Goal: Information Seeking & Learning: Find specific fact

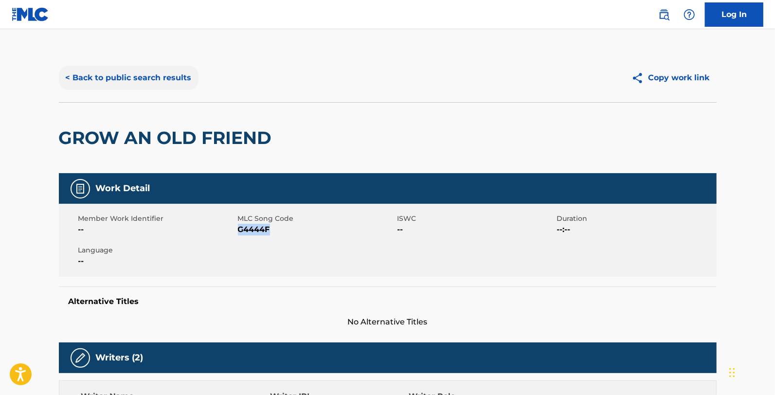
click at [172, 79] on button "< Back to public search results" at bounding box center [129, 78] width 140 height 24
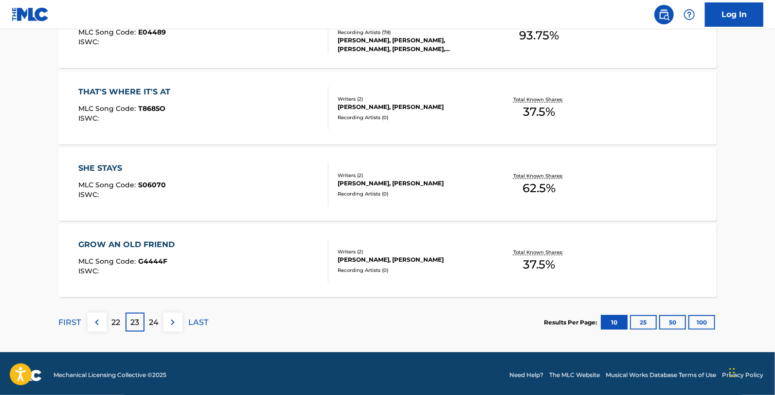
scroll to position [795, 0]
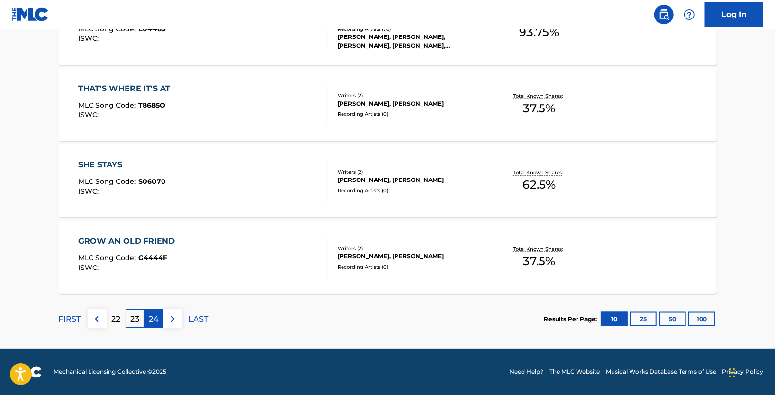
click at [151, 319] on p "24" at bounding box center [154, 319] width 10 height 12
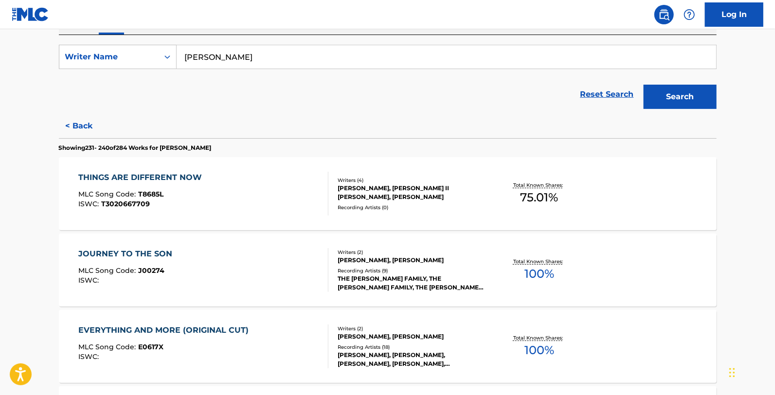
scroll to position [216, 0]
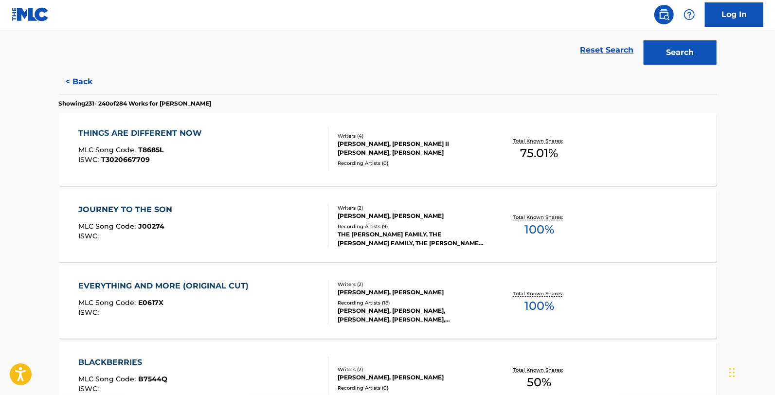
click at [225, 147] on div "THINGS ARE DIFFERENT NOW MLC Song Code : T8685L ISWC : T3020667709" at bounding box center [203, 149] width 250 height 44
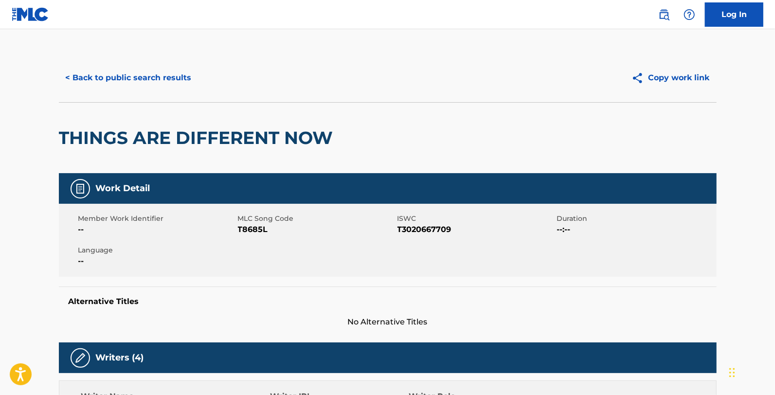
click at [264, 229] on span "T8685L" at bounding box center [316, 230] width 157 height 12
copy span "T8685L"
click at [125, 71] on button "< Back to public search results" at bounding box center [129, 78] width 140 height 24
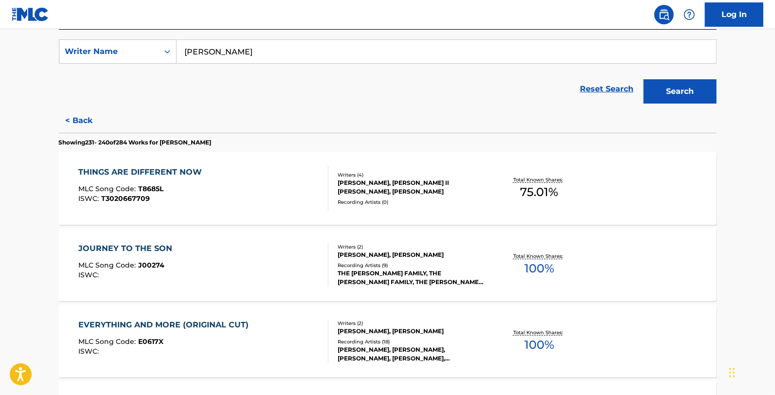
scroll to position [162, 0]
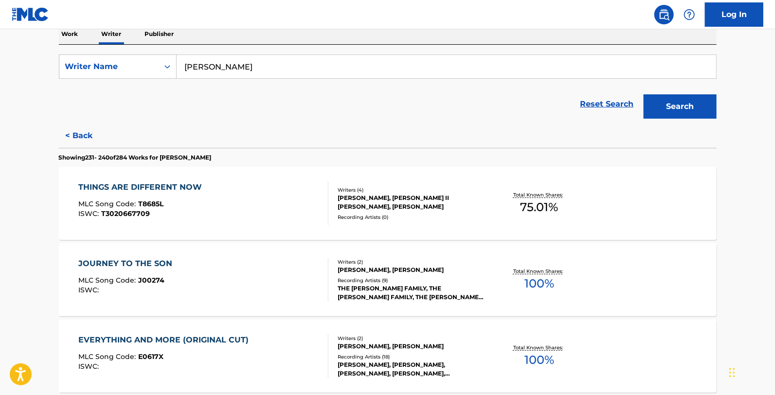
click at [232, 262] on div "JOURNEY TO THE SON MLC Song Code : J00274 ISWC :" at bounding box center [203, 280] width 250 height 44
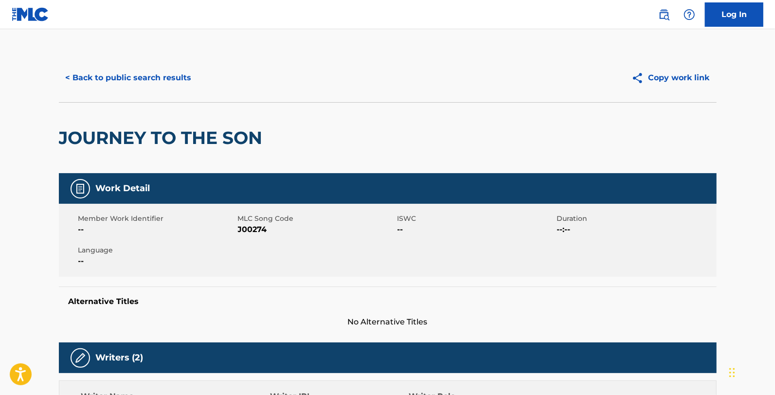
click at [256, 230] on span "J00274" at bounding box center [316, 230] width 157 height 12
copy span "J00274"
click at [148, 67] on button "< Back to public search results" at bounding box center [129, 78] width 140 height 24
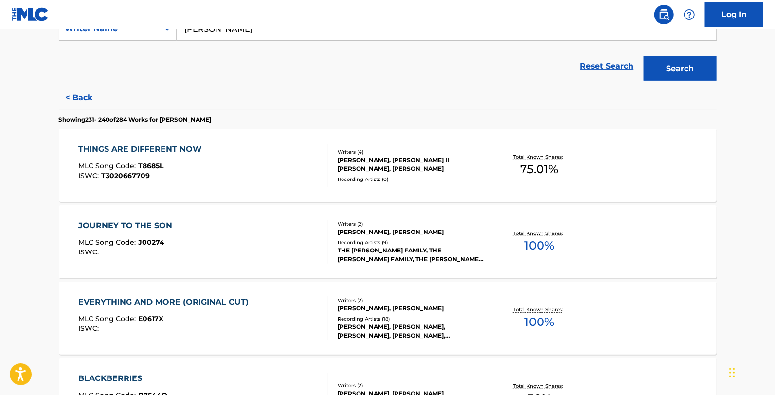
scroll to position [216, 0]
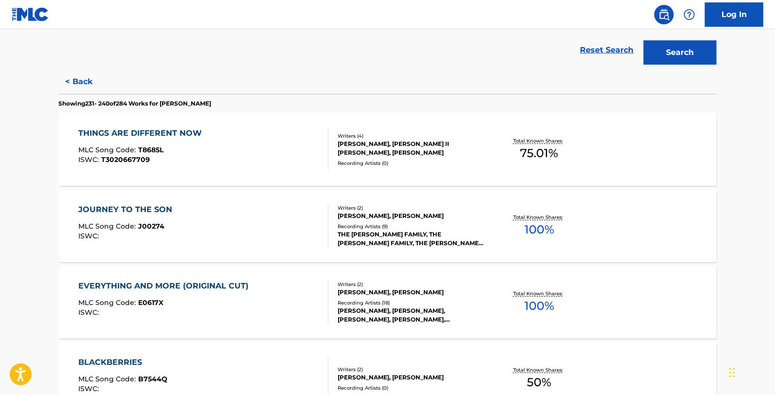
click at [190, 282] on div "EVERYTHING AND MORE (ORIGINAL CUT)" at bounding box center [165, 286] width 175 height 12
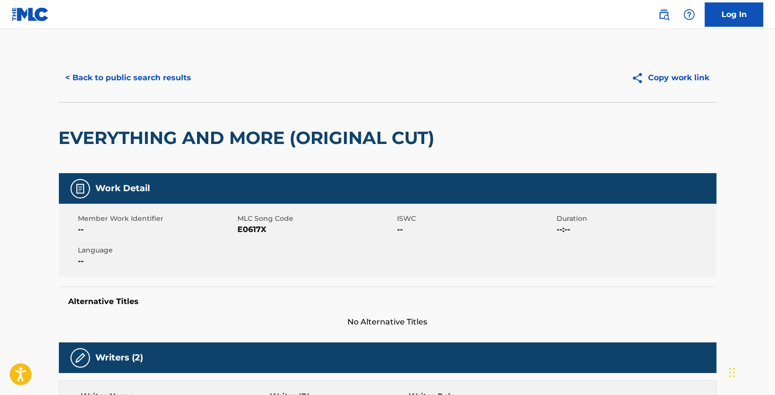
click at [266, 230] on span "E0617X" at bounding box center [316, 230] width 157 height 12
click at [265, 230] on span "E0617X" at bounding box center [316, 230] width 157 height 12
click at [263, 229] on span "E0617X" at bounding box center [316, 230] width 157 height 12
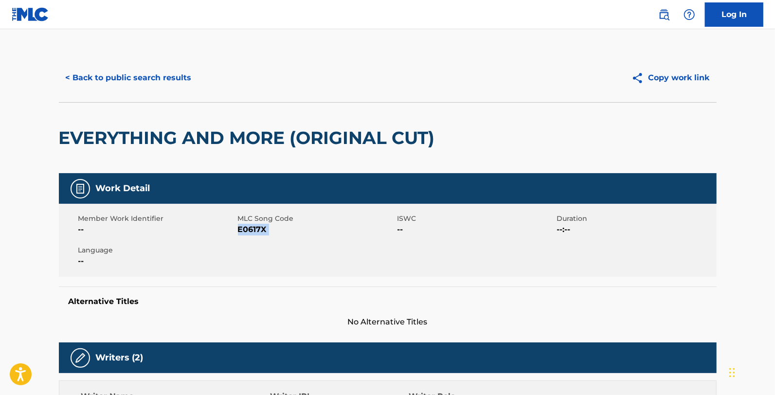
click at [263, 229] on span "E0617X" at bounding box center [316, 230] width 157 height 12
click at [256, 228] on span "E0617X" at bounding box center [316, 230] width 157 height 12
copy span "E0617X"
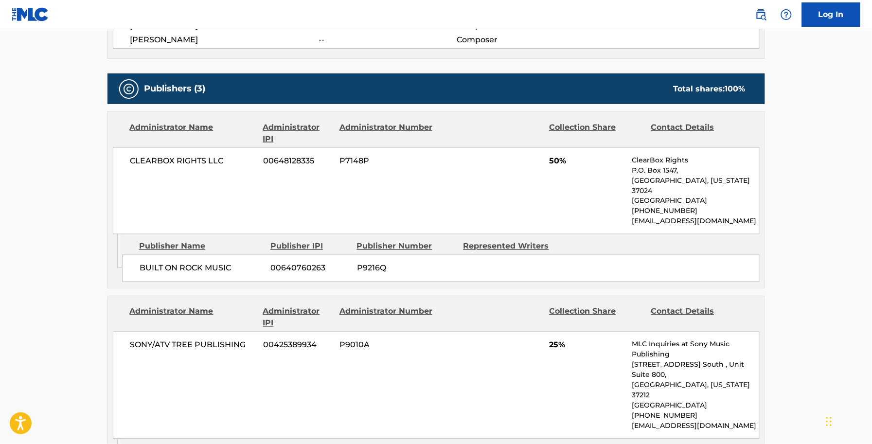
scroll to position [389, 0]
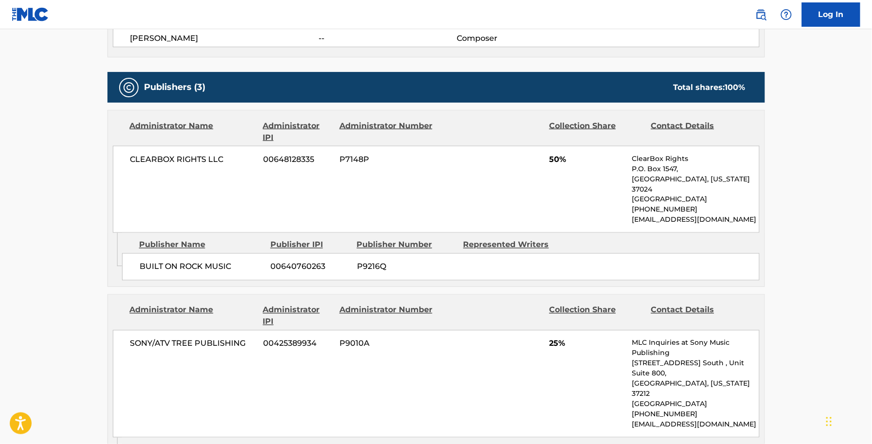
copy span "E0617X"
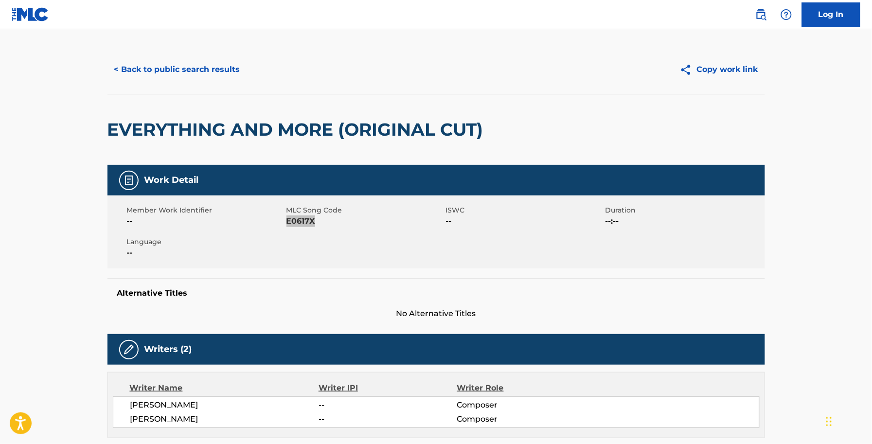
scroll to position [0, 0]
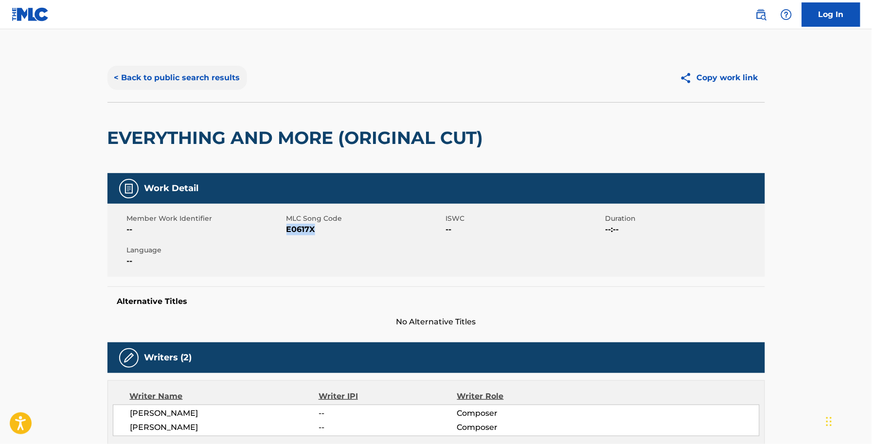
click at [228, 81] on button "< Back to public search results" at bounding box center [177, 78] width 140 height 24
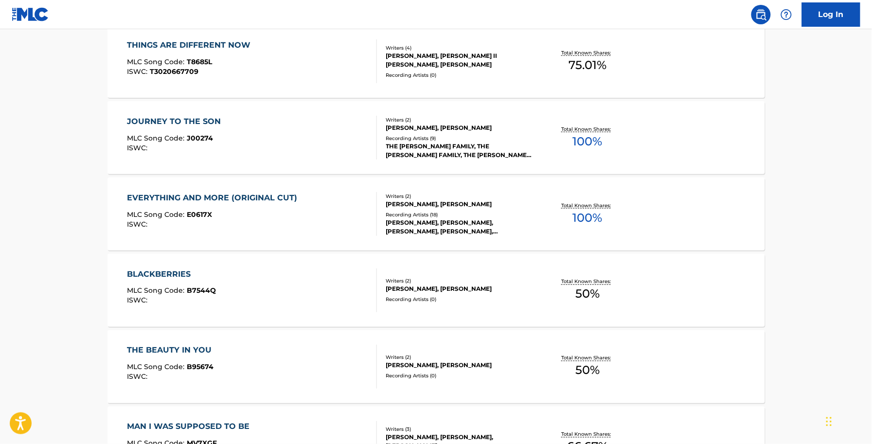
scroll to position [365, 0]
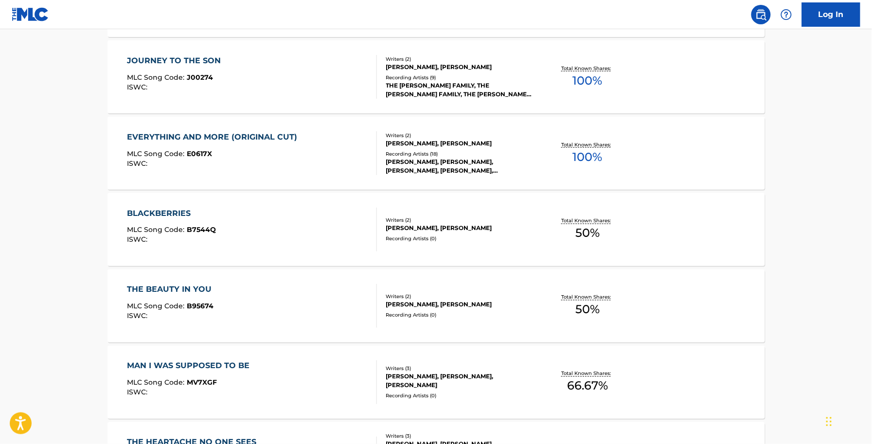
click at [145, 223] on div "BLACKBERRIES MLC Song Code : B7544Q ISWC :" at bounding box center [171, 230] width 89 height 44
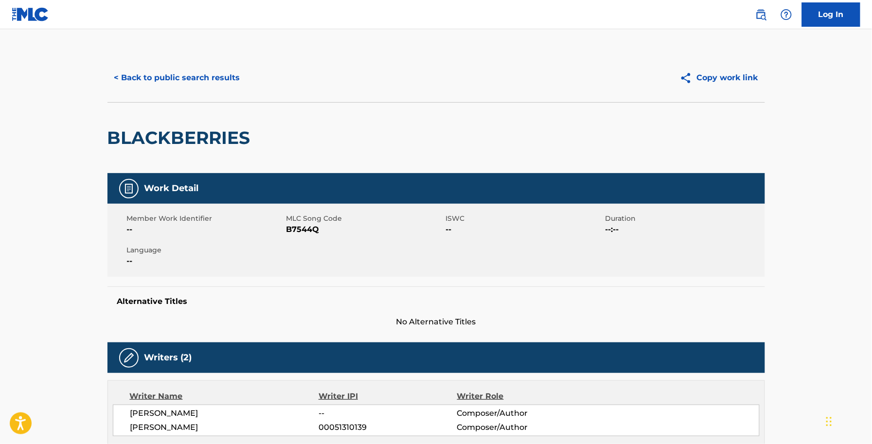
click at [296, 231] on span "B7544Q" at bounding box center [364, 230] width 157 height 12
copy span "B7544Q"
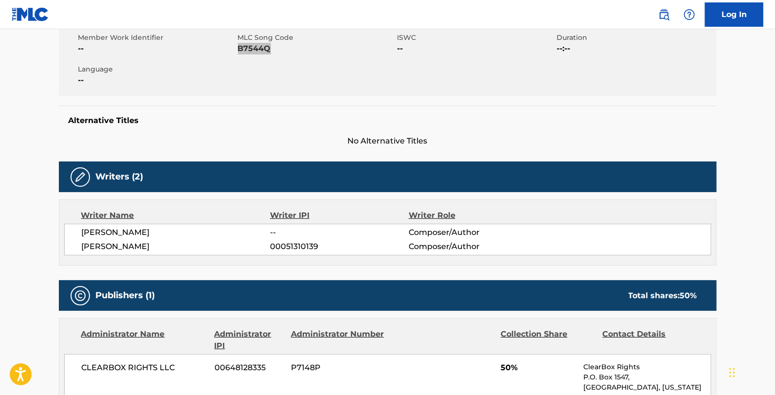
scroll to position [36, 0]
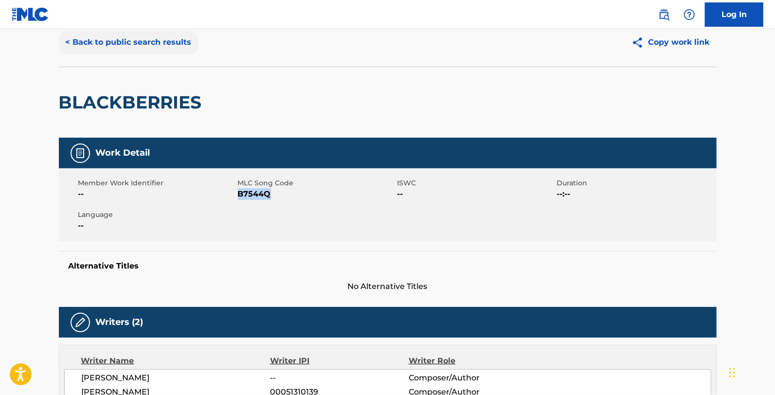
click at [160, 41] on button "< Back to public search results" at bounding box center [129, 42] width 140 height 24
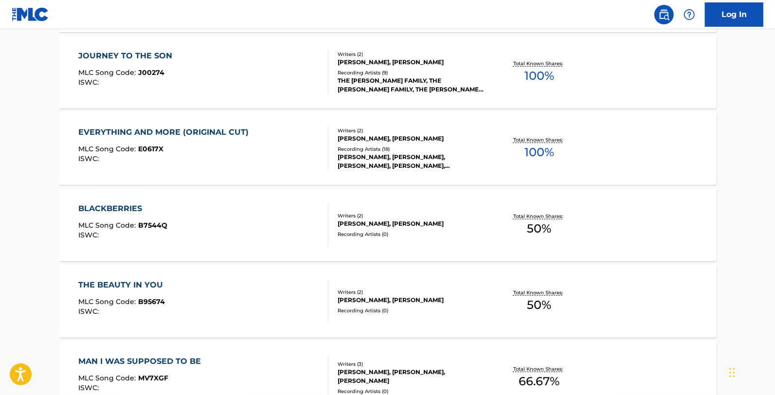
scroll to position [432, 0]
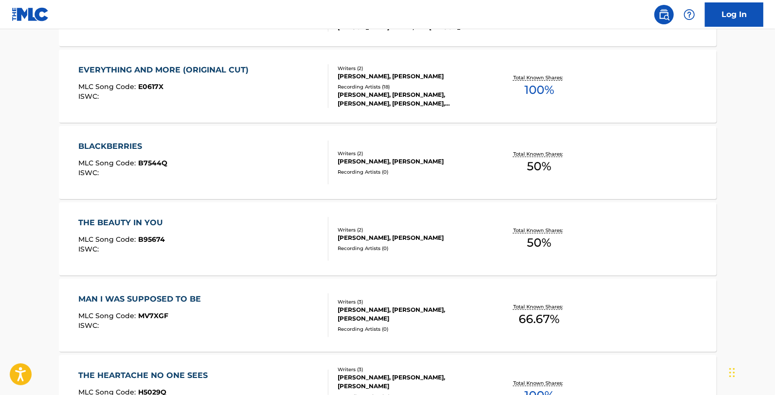
click at [139, 234] on div "THE BEAUTY IN YOU MLC Song Code : B95674 ISWC :" at bounding box center [122, 239] width 89 height 44
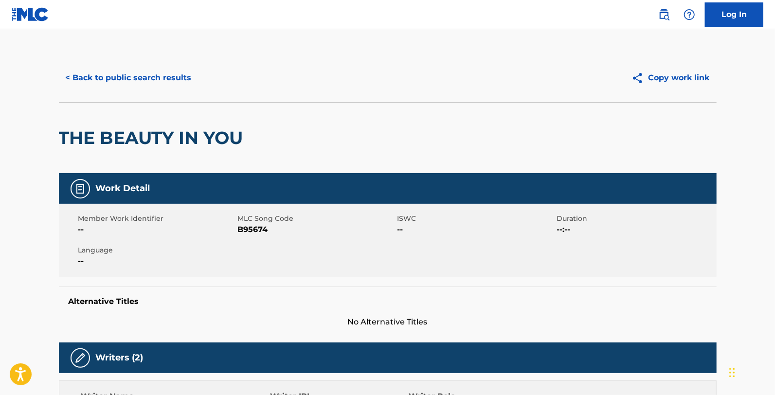
click at [259, 230] on span "B95674" at bounding box center [316, 230] width 157 height 12
copy span "B95674"
click at [241, 268] on div "Member Work Identifier -- MLC Song Code B95674 ISWC -- Duration --:-- Language …" at bounding box center [388, 240] width 658 height 73
click at [242, 228] on span "B95674" at bounding box center [316, 230] width 157 height 12
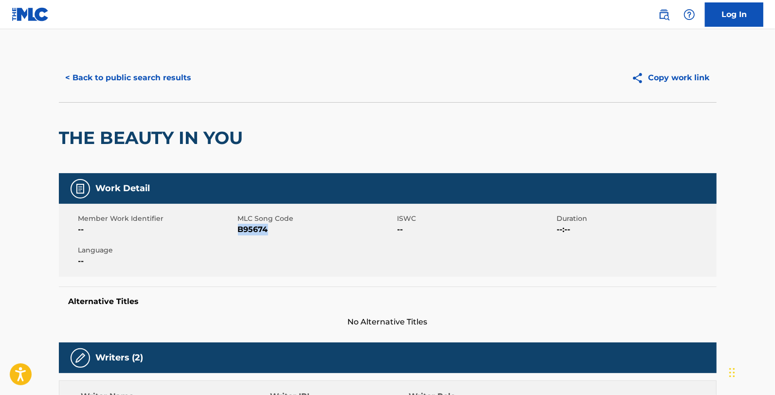
click at [242, 228] on span "B95674" at bounding box center [316, 230] width 157 height 12
copy span "B95674"
click at [96, 66] on button "< Back to public search results" at bounding box center [129, 78] width 140 height 24
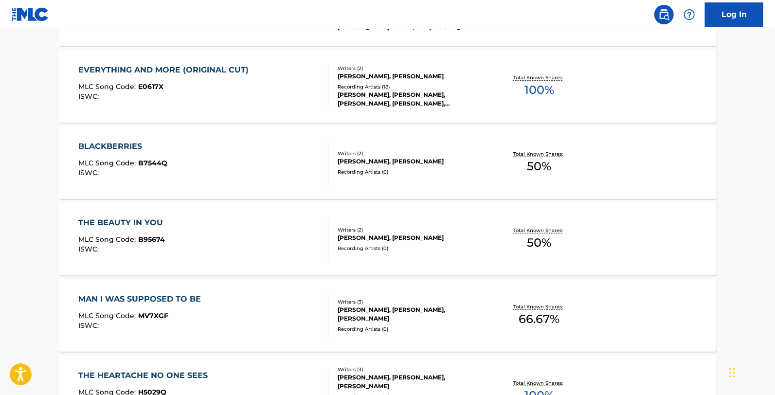
scroll to position [486, 0]
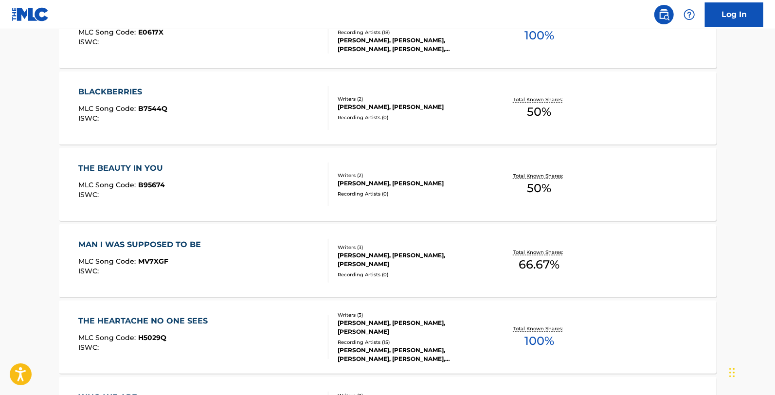
click at [178, 248] on div "MAN I WAS SUPPOSED TO BE" at bounding box center [141, 245] width 127 height 12
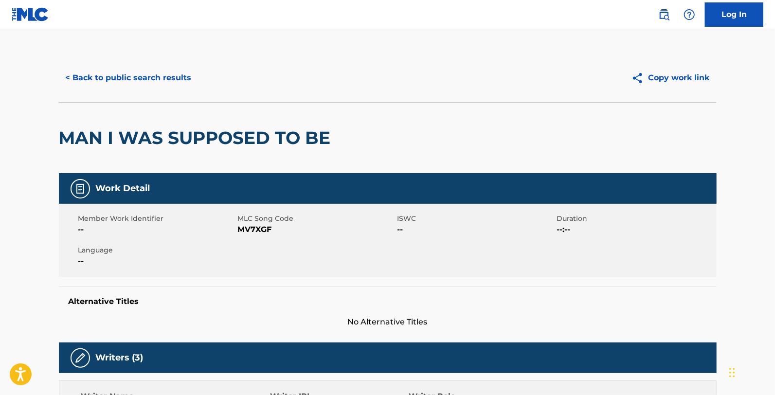
click at [242, 230] on span "MV7XGF" at bounding box center [316, 230] width 157 height 12
copy span "MV7XGF"
click at [403, 285] on div "Work Detail Member Work Identifier -- MLC Song Code MV7XGF ISWC -- Duration --:…" at bounding box center [388, 250] width 658 height 155
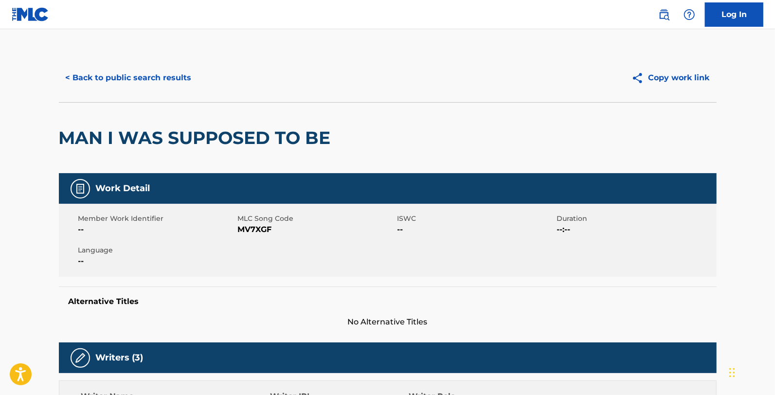
click at [242, 232] on span "MV7XGF" at bounding box center [316, 230] width 157 height 12
copy span "MV7XGF"
click at [96, 83] on button "< Back to public search results" at bounding box center [129, 78] width 140 height 24
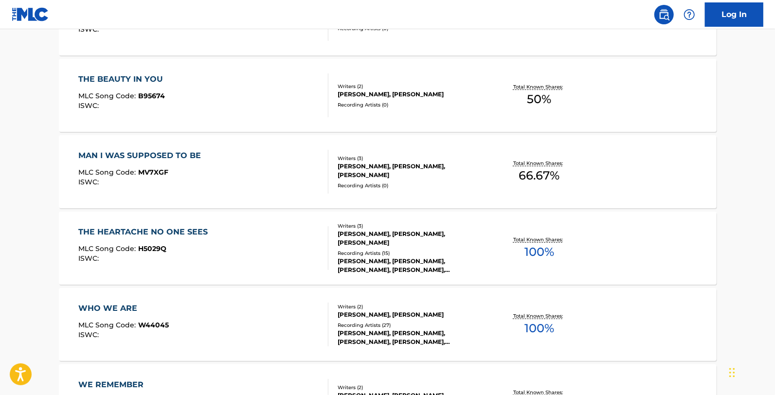
scroll to position [594, 0]
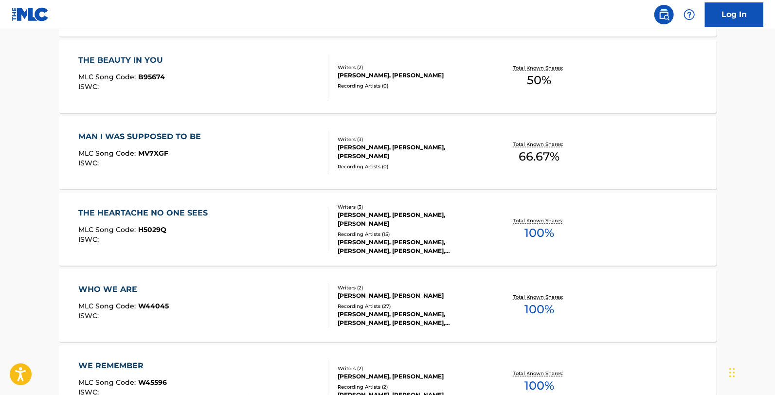
click at [189, 248] on div "THE HEARTACHE NO ONE SEES MLC Song Code : H5029Q ISWC :" at bounding box center [145, 229] width 134 height 44
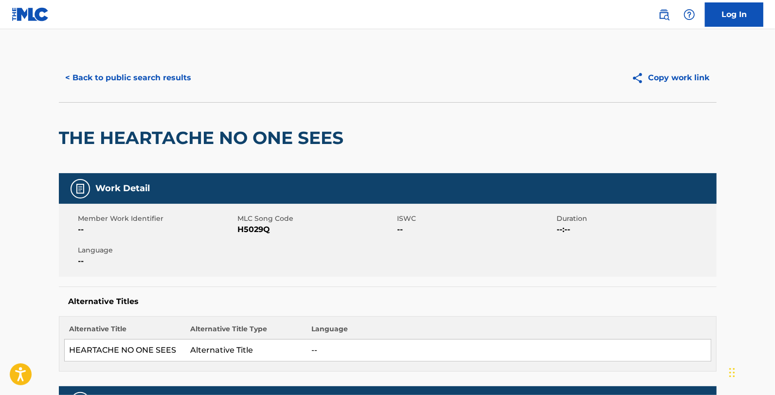
click at [264, 229] on span "H5029Q" at bounding box center [316, 230] width 157 height 12
click at [98, 75] on button "< Back to public search results" at bounding box center [129, 78] width 140 height 24
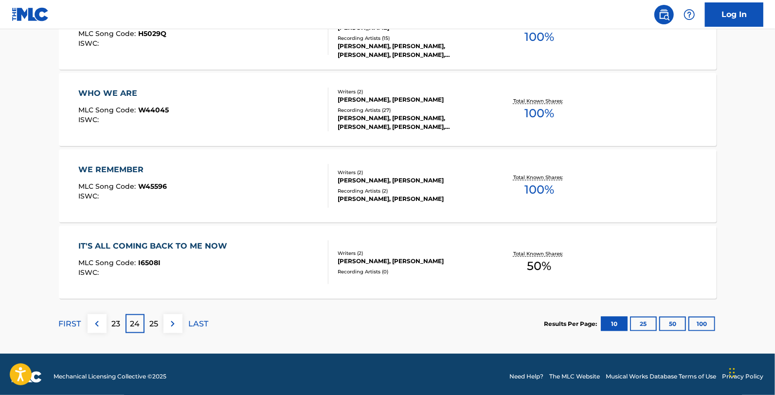
scroll to position [795, 0]
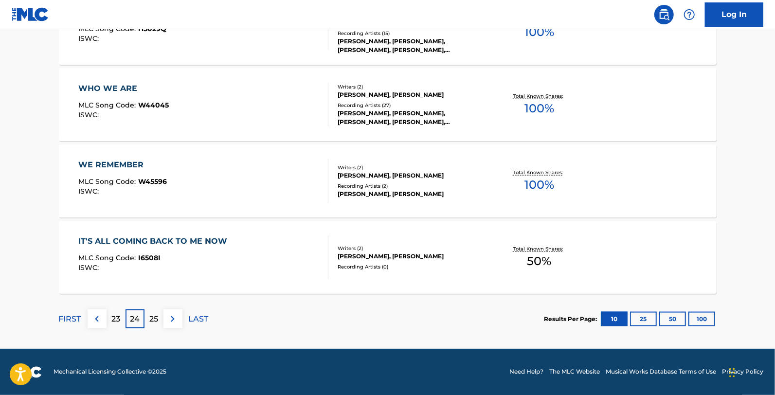
click at [152, 132] on div "WHO WE ARE MLC Song Code : W44045 ISWC : Writers ( 2 ) BETH NIELSON CHAPMAN, AL…" at bounding box center [388, 104] width 658 height 73
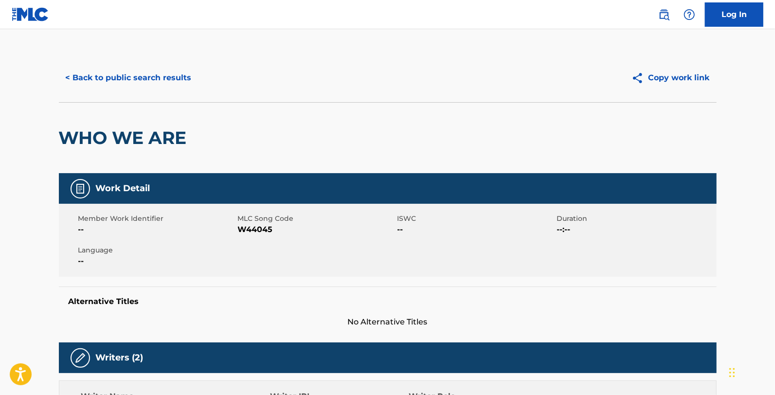
click at [245, 229] on span "W44045" at bounding box center [316, 230] width 157 height 12
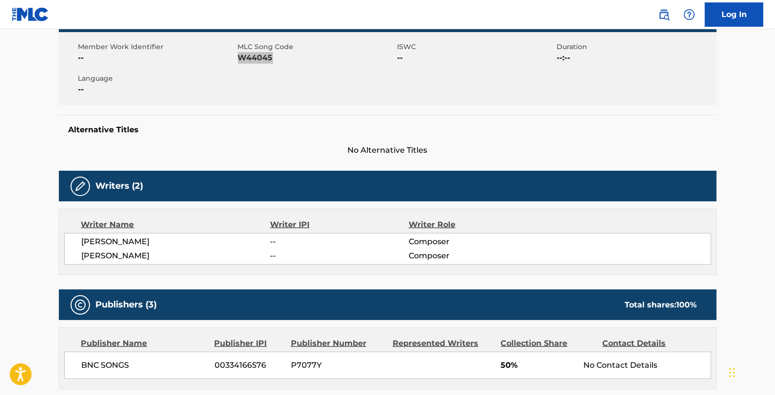
scroll to position [378, 0]
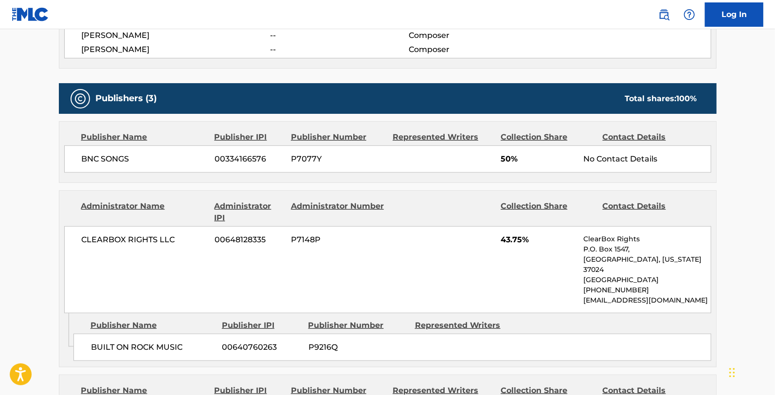
click at [96, 23] on nav "Log In" at bounding box center [387, 14] width 775 height 29
click at [224, 195] on div "Administrator Name Administrator IPI Administrator Number Collection Share Cont…" at bounding box center [387, 252] width 657 height 123
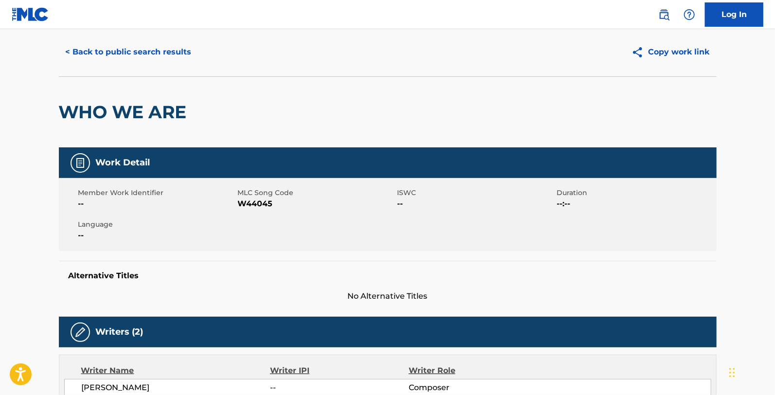
scroll to position [0, 0]
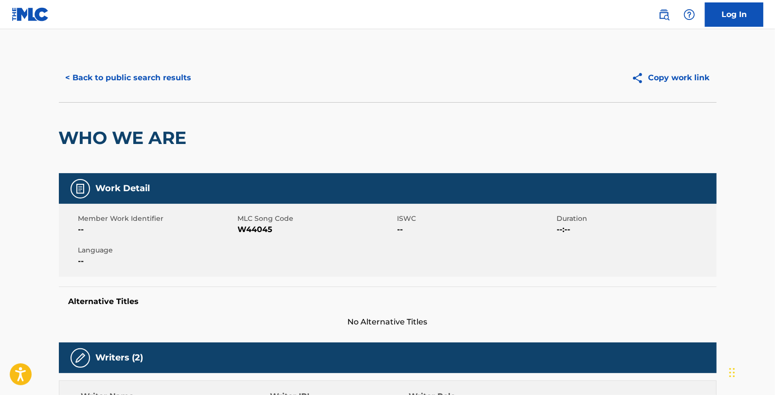
click at [107, 69] on button "< Back to public search results" at bounding box center [129, 78] width 140 height 24
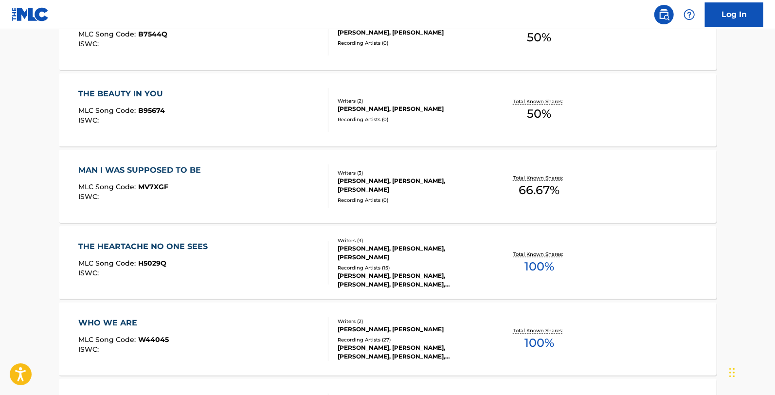
scroll to position [756, 0]
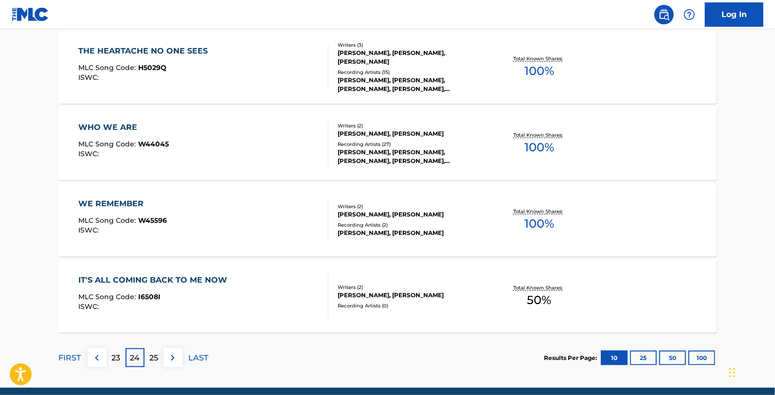
click at [162, 230] on div "ISWC :" at bounding box center [122, 230] width 89 height 7
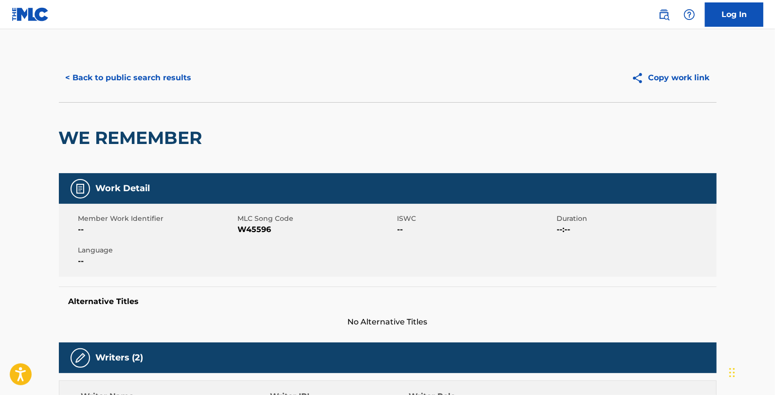
click at [241, 231] on span "W45596" at bounding box center [316, 230] width 157 height 12
click at [144, 77] on button "< Back to public search results" at bounding box center [129, 78] width 140 height 24
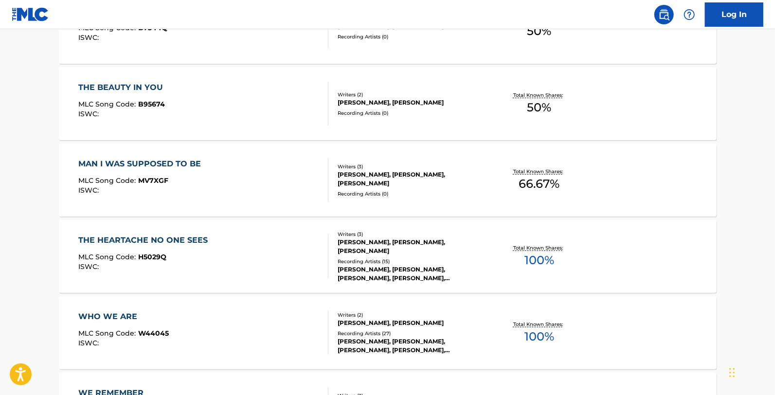
scroll to position [795, 0]
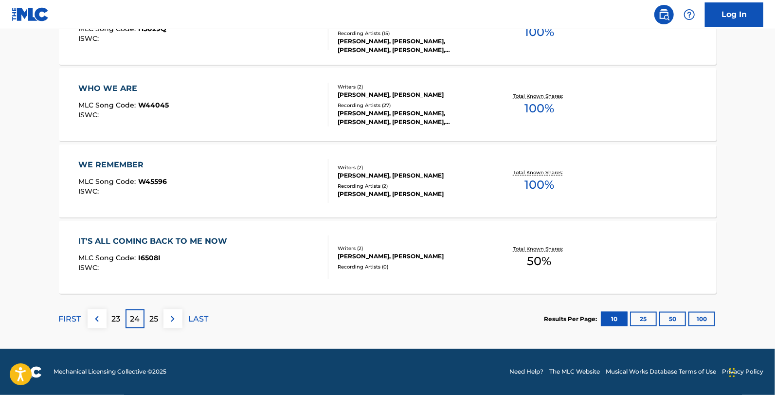
click at [188, 255] on div "MLC Song Code : I6508I" at bounding box center [155, 259] width 154 height 10
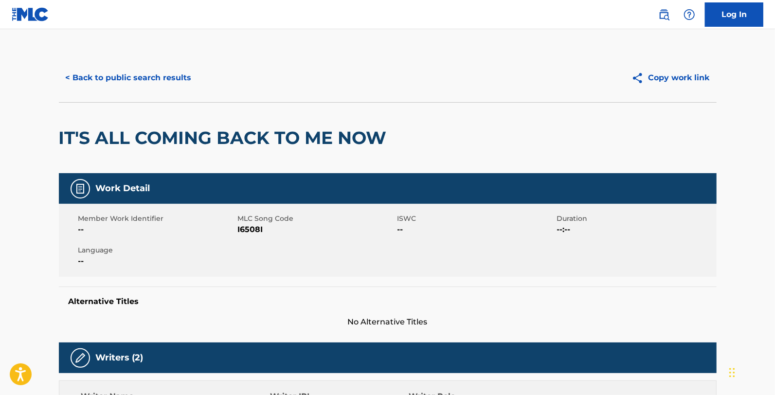
click at [250, 231] on span "I6508I" at bounding box center [316, 230] width 157 height 12
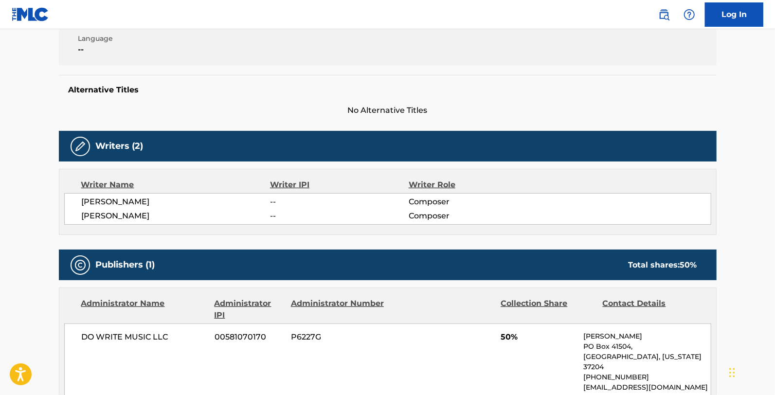
scroll to position [20, 0]
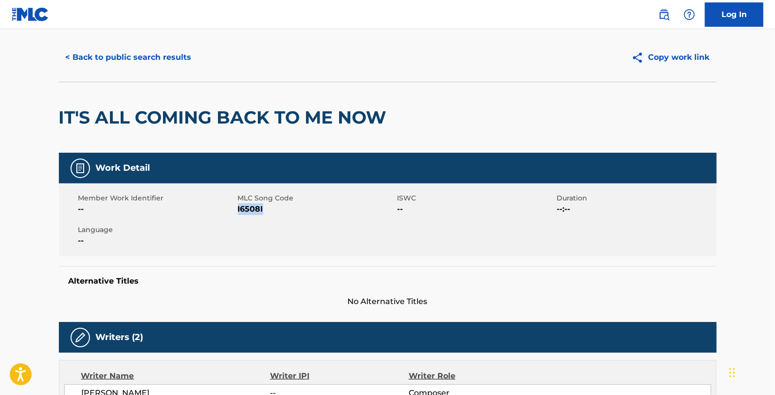
click at [275, 221] on div "Member Work Identifier -- MLC Song Code I6508I ISWC -- Duration --:-- Language …" at bounding box center [388, 219] width 658 height 73
click at [256, 213] on span "I6508I" at bounding box center [316, 209] width 157 height 12
click at [252, 211] on span "I6508I" at bounding box center [316, 209] width 157 height 12
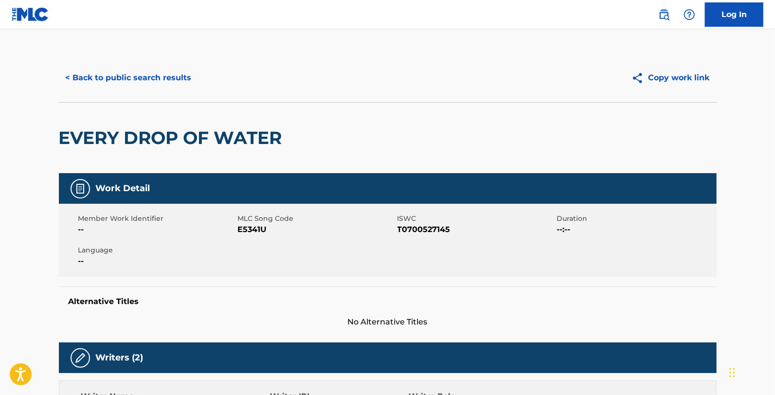
click at [152, 72] on button "< Back to public search results" at bounding box center [129, 78] width 140 height 24
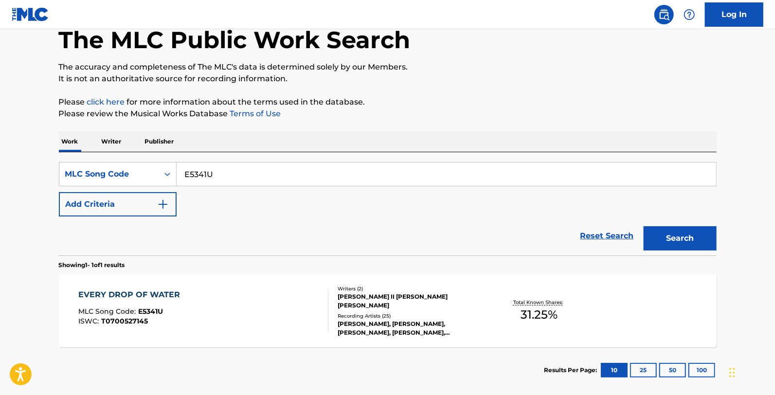
drag, startPoint x: 274, startPoint y: 180, endPoint x: 166, endPoint y: 114, distance: 126.2
click at [170, 176] on div "SearchWithCriteria4d5a441c-9c6f-4e32-aea8-3082b867f6ef MLC Song Code E5341U" at bounding box center [388, 174] width 658 height 24
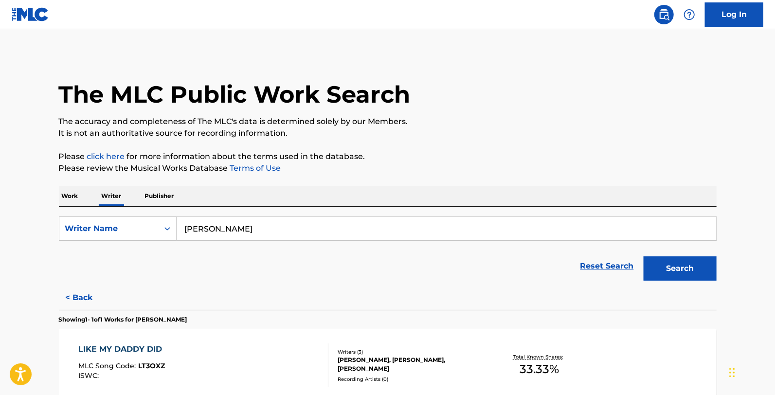
click at [70, 200] on p "Work" at bounding box center [70, 196] width 22 height 20
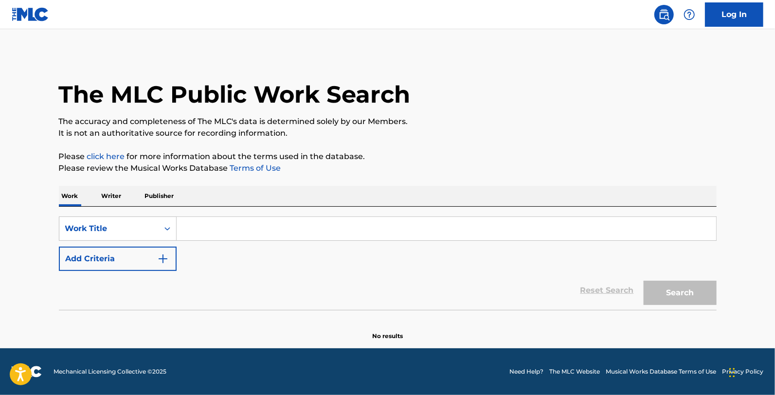
click at [223, 240] on div "Search Form" at bounding box center [447, 228] width 540 height 24
click at [224, 230] on input "Search Form" at bounding box center [446, 228] width 539 height 23
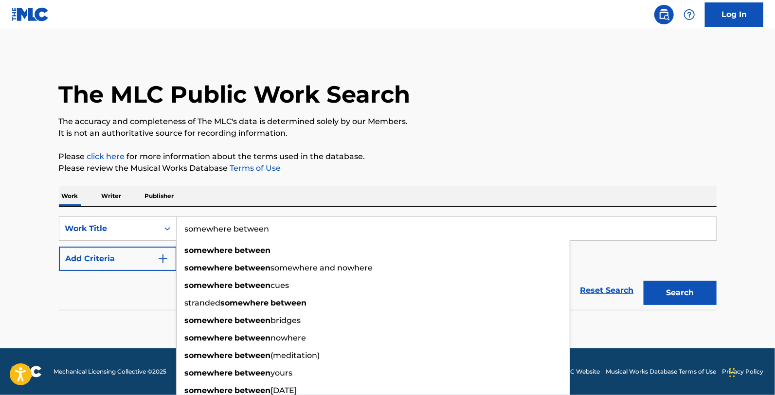
type input "somewhere between"
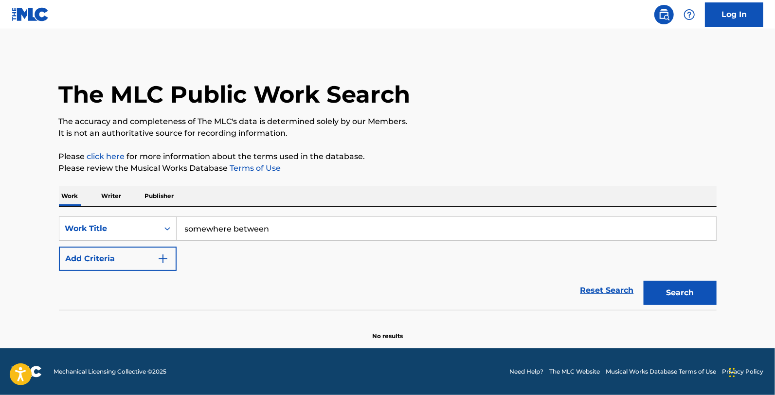
click at [135, 258] on button "Add Criteria" at bounding box center [118, 259] width 118 height 24
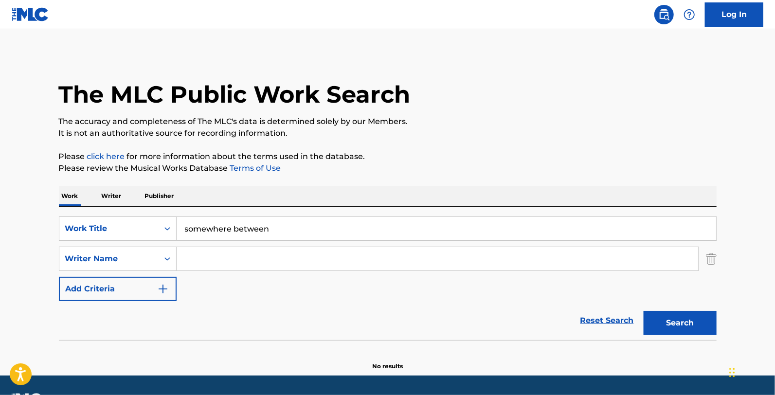
click at [202, 259] on input "Search Form" at bounding box center [437, 258] width 521 height 23
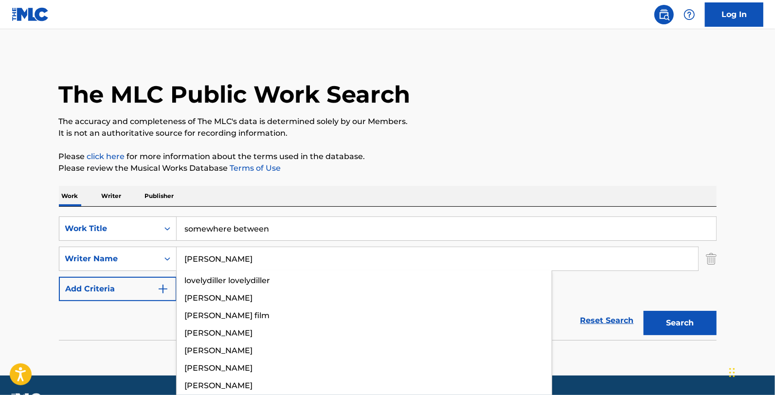
type input "lovelace"
click at [643, 311] on button "Search" at bounding box center [679, 323] width 73 height 24
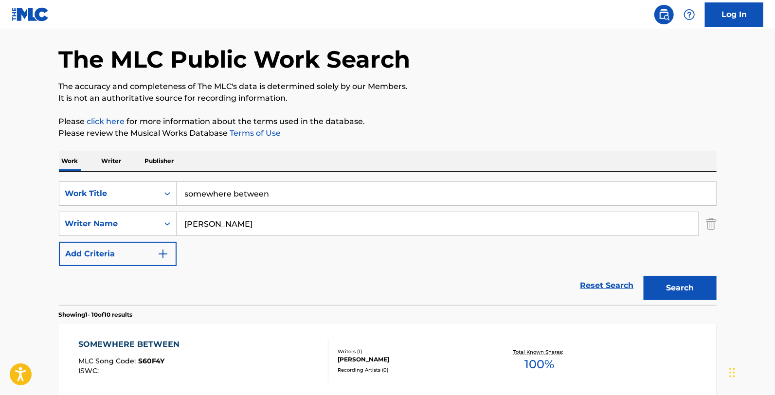
scroll to position [162, 0]
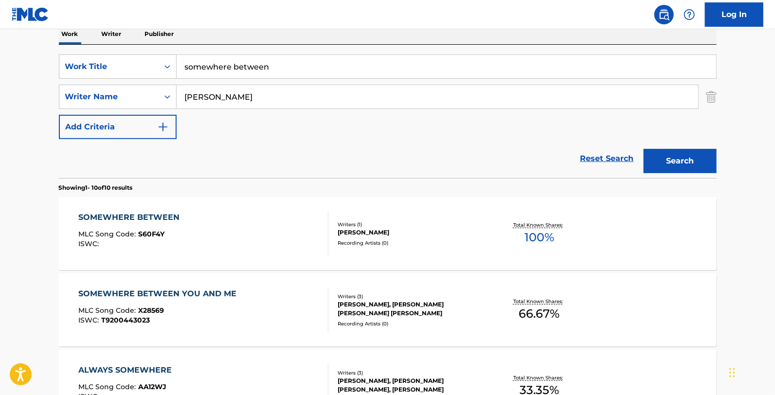
click at [300, 219] on div "SOMEWHERE BETWEEN MLC Song Code : S60F4Y ISWC :" at bounding box center [203, 234] width 250 height 44
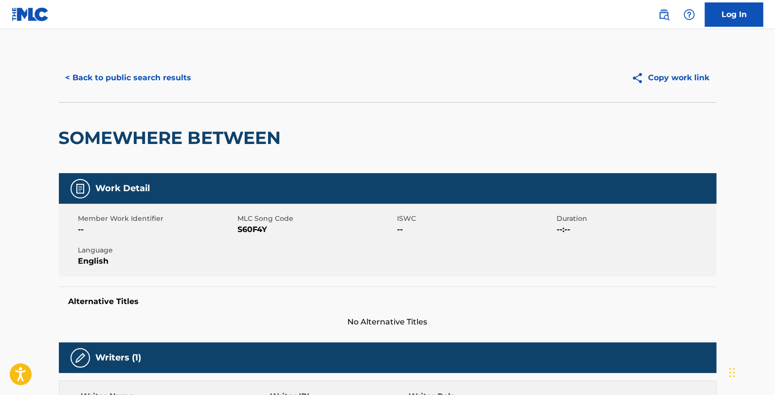
click at [122, 76] on button "< Back to public search results" at bounding box center [129, 78] width 140 height 24
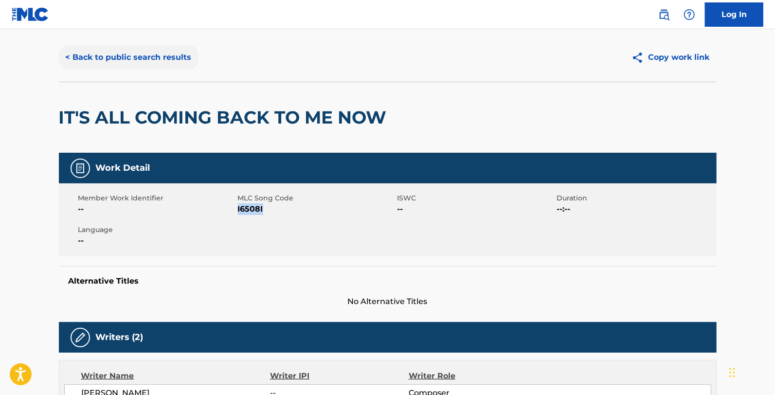
click at [118, 60] on button "< Back to public search results" at bounding box center [129, 57] width 140 height 24
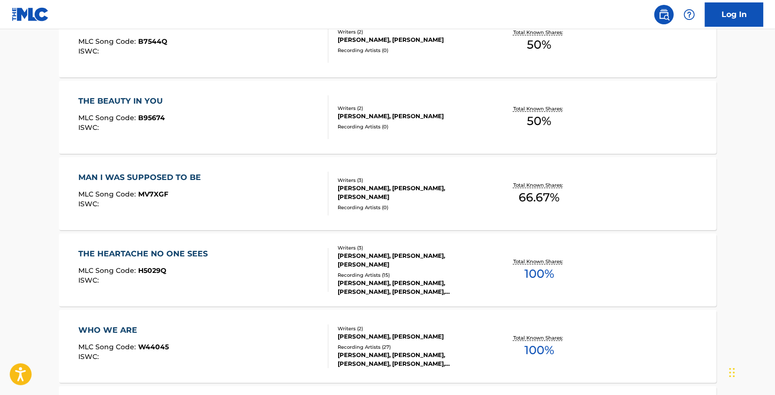
scroll to position [795, 0]
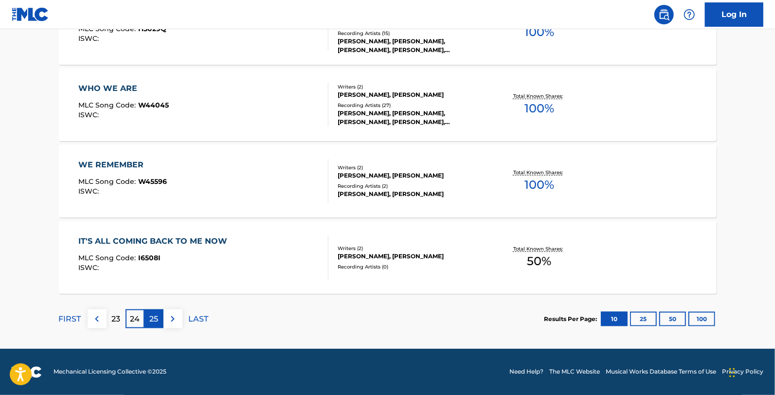
click at [151, 321] on p "25" at bounding box center [153, 319] width 9 height 12
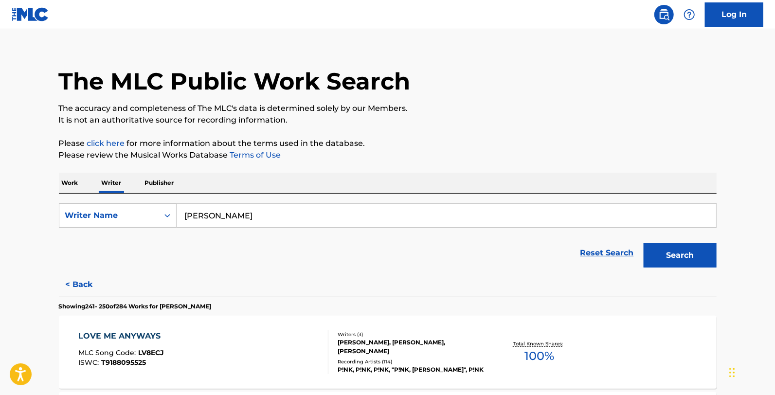
scroll to position [0, 0]
